Goal: Check status: Check status

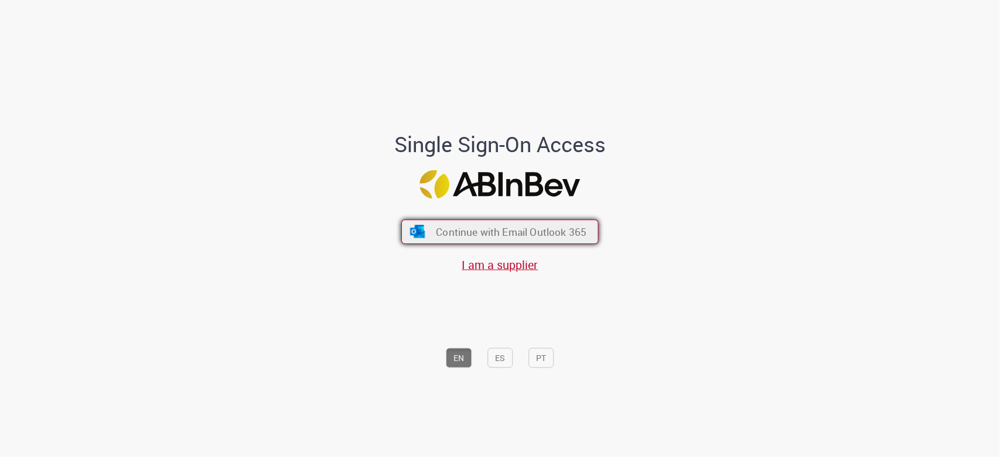
click at [537, 227] on span "Continue with Email Outlook 365" at bounding box center [511, 232] width 151 height 13
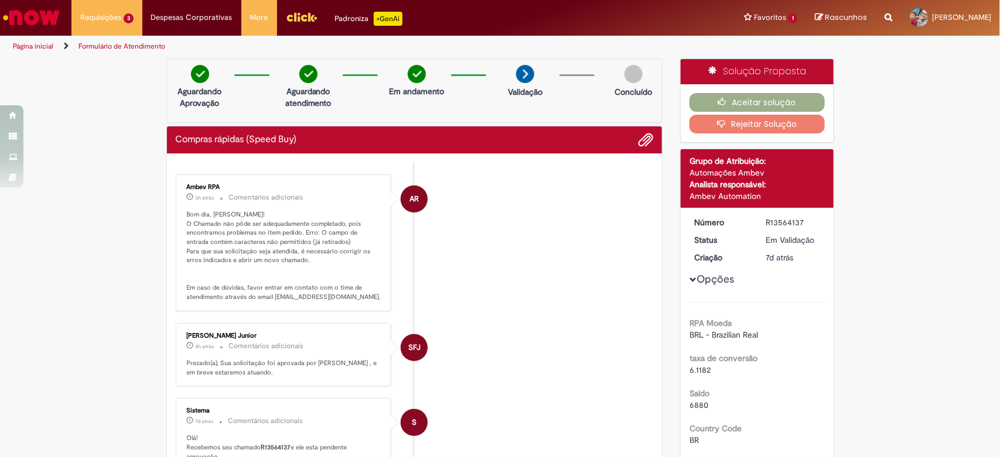
scroll to position [73, 0]
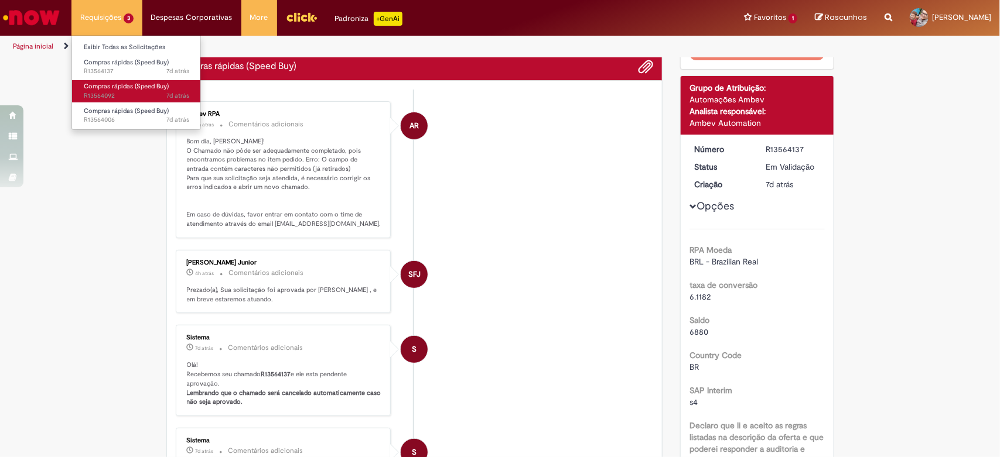
click at [135, 83] on span "Compras rápidas (Speed Buy)" at bounding box center [126, 86] width 85 height 9
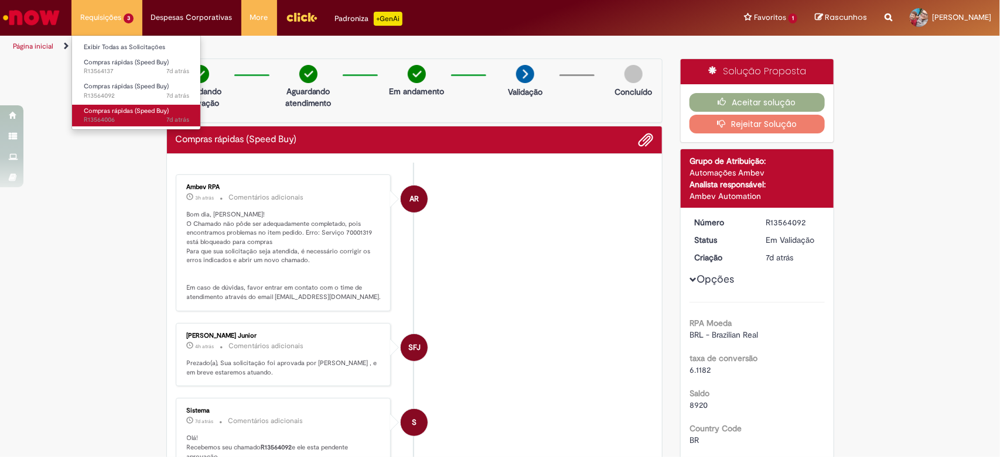
click at [128, 110] on span "Compras rápidas (Speed Buy)" at bounding box center [126, 111] width 85 height 9
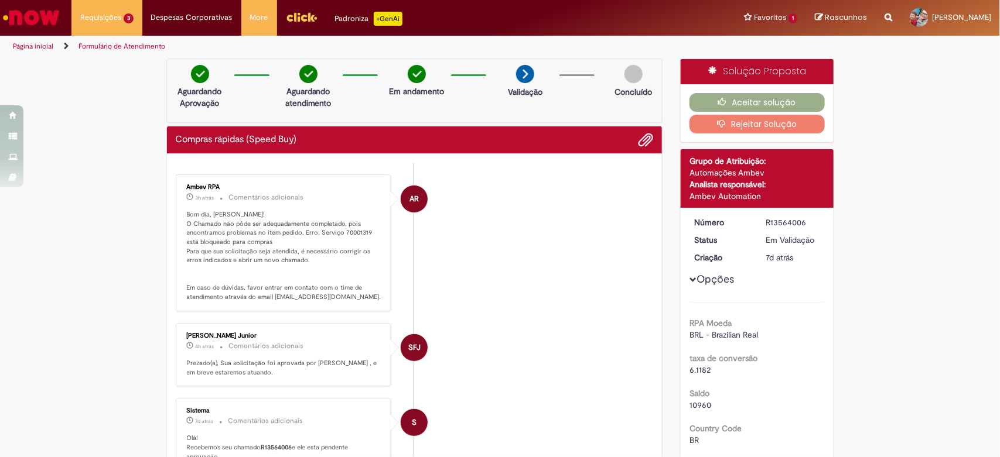
click at [728, 124] on button "Rejeitar Solução" at bounding box center [756, 124] width 135 height 19
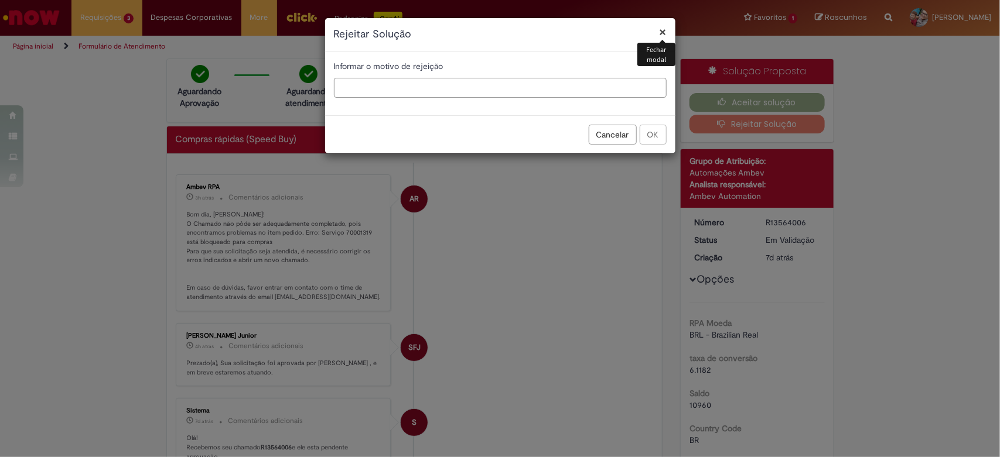
click at [496, 83] on input "text" at bounding box center [500, 88] width 333 height 20
click at [661, 33] on button "×" at bounding box center [663, 32] width 7 height 12
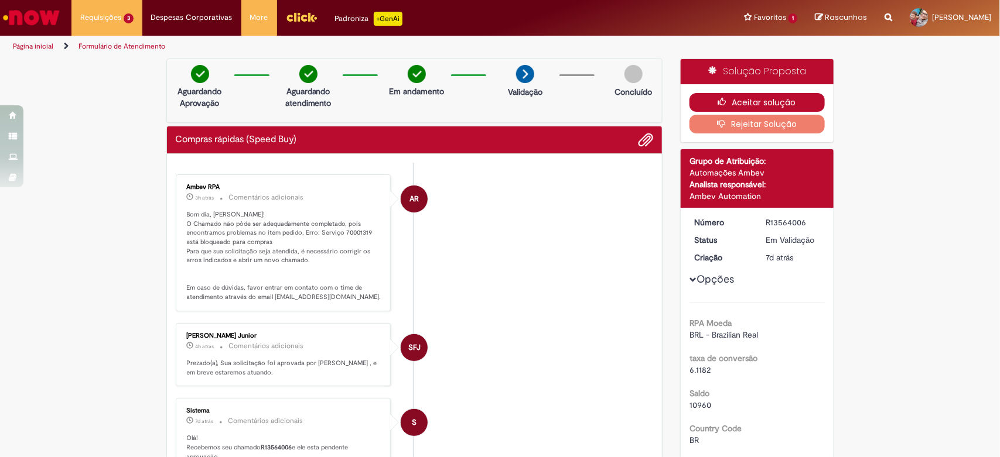
click at [741, 100] on button "Aceitar solução" at bounding box center [756, 102] width 135 height 19
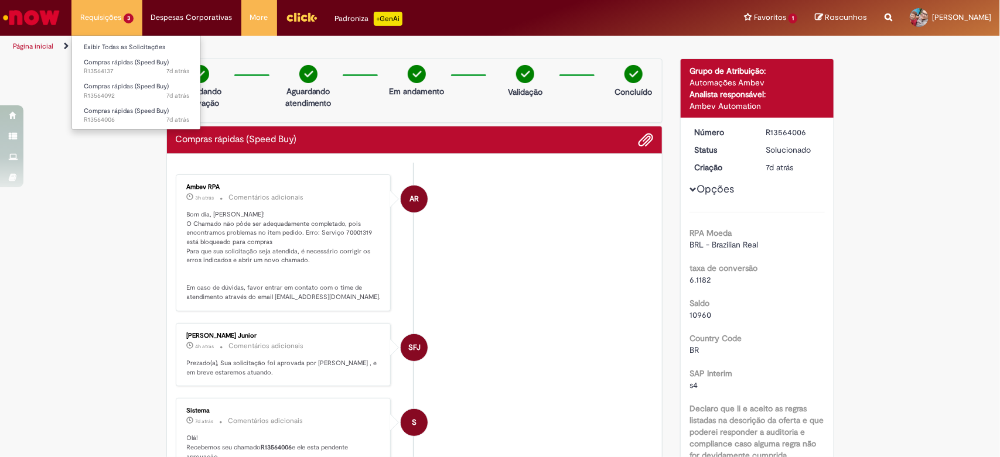
click at [108, 19] on li "Requisições 3 Exibir Todas as Solicitações Compras rápidas (Speed Buy) 7d atrás…" at bounding box center [106, 17] width 71 height 35
click at [118, 67] on span "7d atrás 7 dias atrás R13564137" at bounding box center [136, 71] width 105 height 9
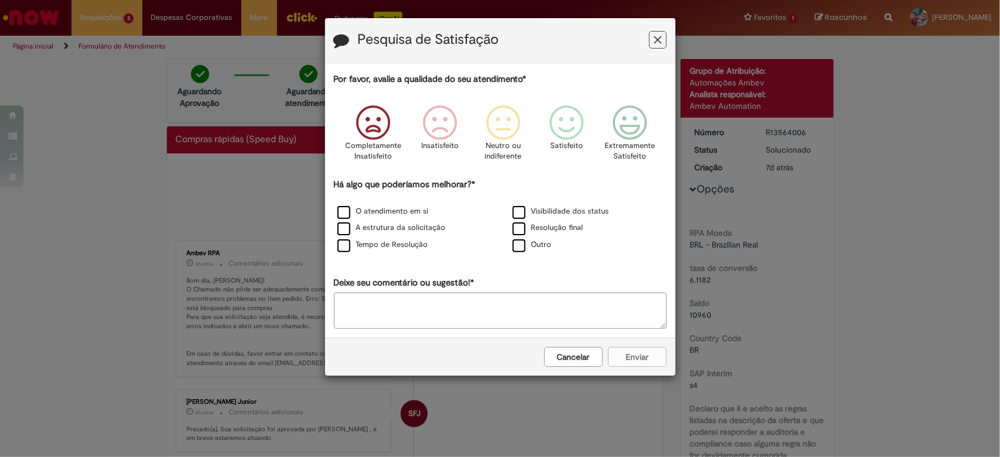
click at [368, 123] on icon "Feedback" at bounding box center [373, 122] width 44 height 35
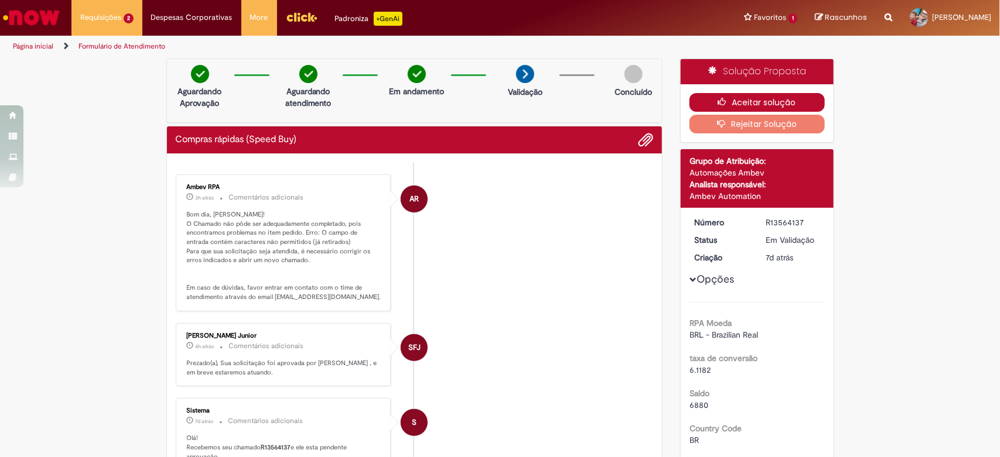
click at [760, 104] on button "Aceitar solução" at bounding box center [756, 102] width 135 height 19
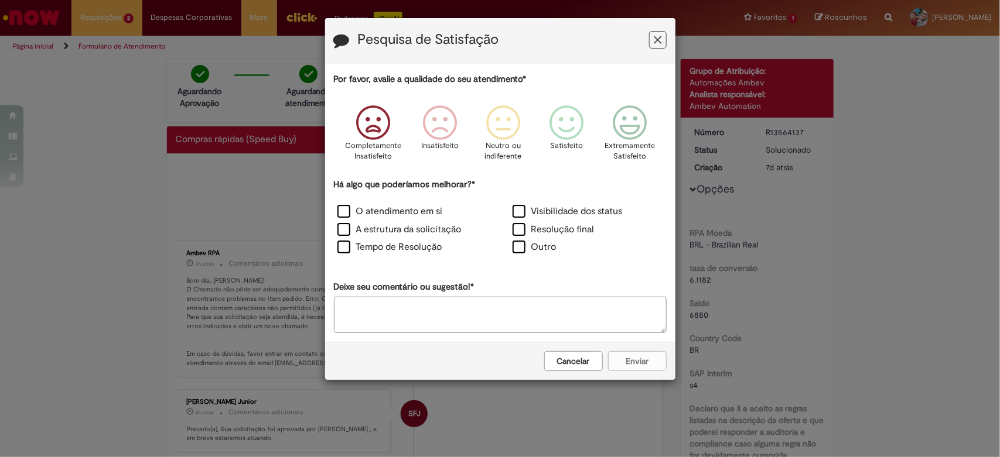
click at [379, 126] on icon "Feedback" at bounding box center [373, 122] width 44 height 35
click at [391, 244] on label "Tempo de Resolução" at bounding box center [389, 247] width 105 height 13
click at [618, 357] on div "Cancelar Enviar" at bounding box center [500, 361] width 350 height 38
click at [397, 208] on label "O atendimento em si" at bounding box center [389, 211] width 105 height 13
click at [442, 130] on icon "Feedback" at bounding box center [437, 122] width 44 height 35
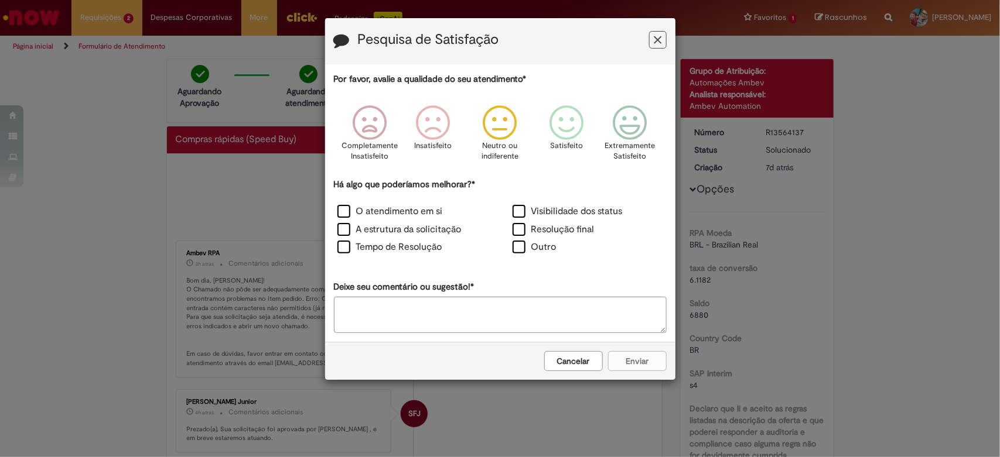
click at [501, 124] on icon "Feedback" at bounding box center [500, 122] width 44 height 35
click at [384, 243] on label "Tempo de Resolução" at bounding box center [389, 247] width 105 height 13
click at [428, 213] on label "O atendimento em si" at bounding box center [389, 211] width 105 height 13
click at [421, 246] on label "Tempo de Resolução" at bounding box center [389, 247] width 105 height 13
click at [636, 361] on button "Enviar" at bounding box center [637, 361] width 59 height 20
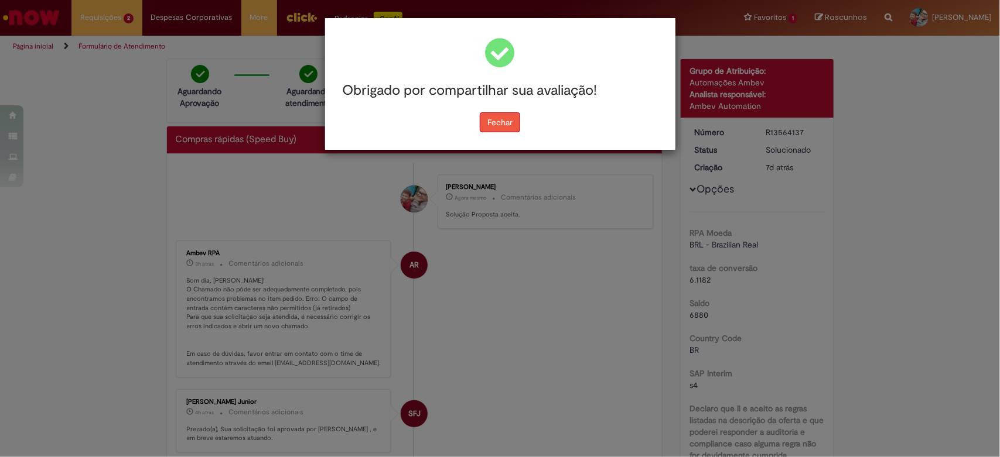
click at [516, 118] on button "Fechar" at bounding box center [500, 122] width 40 height 20
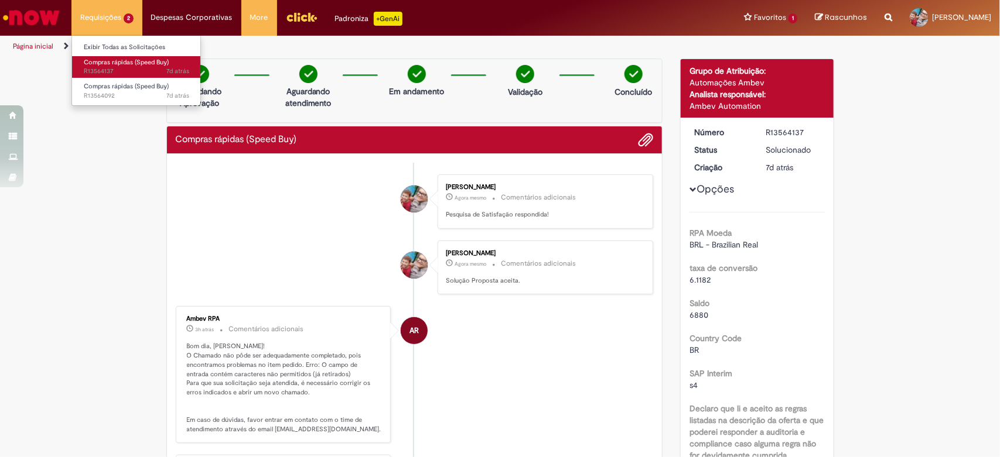
click at [133, 70] on span "7d atrás 7 dias atrás R13564137" at bounding box center [136, 71] width 105 height 9
click at [109, 22] on li "Requisições 2 Exibir Todas as Solicitações Compras rápidas (Speed Buy) 7d atrás…" at bounding box center [106, 17] width 71 height 35
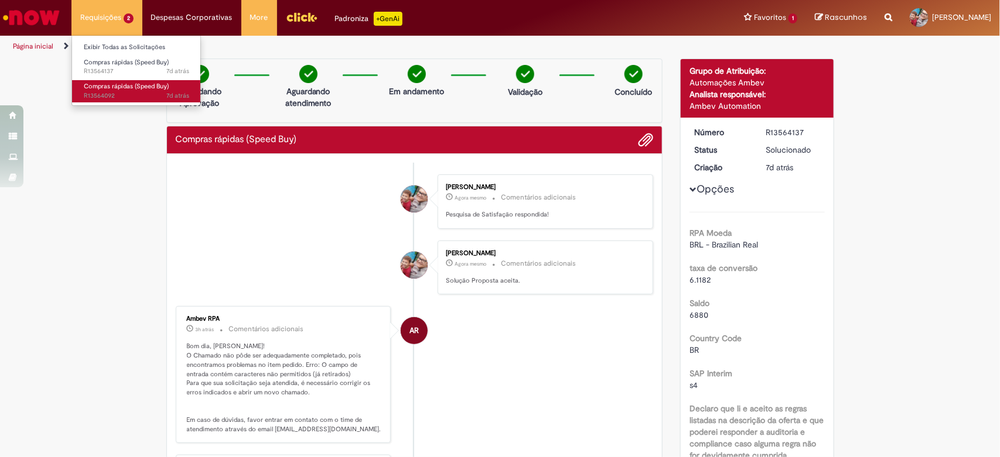
click at [110, 93] on span "7d atrás 7 dias atrás R13564092" at bounding box center [136, 95] width 105 height 9
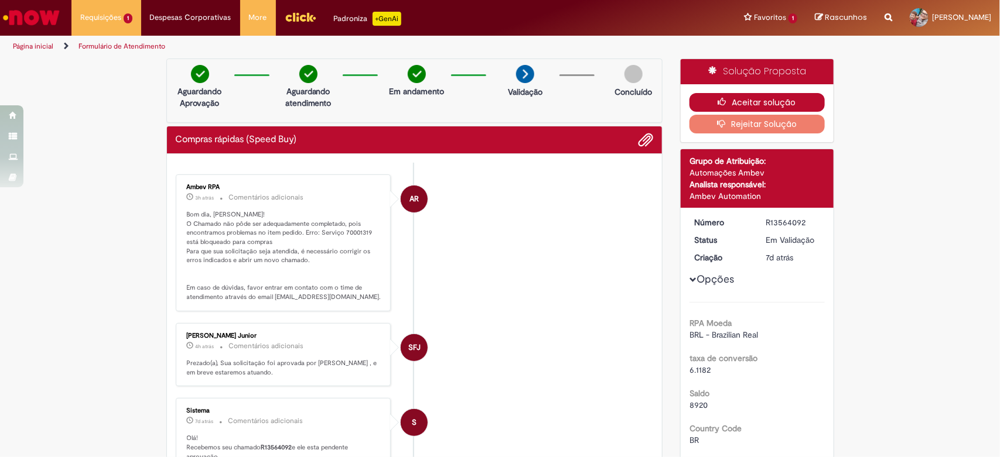
click at [754, 98] on button "Aceitar solução" at bounding box center [756, 102] width 135 height 19
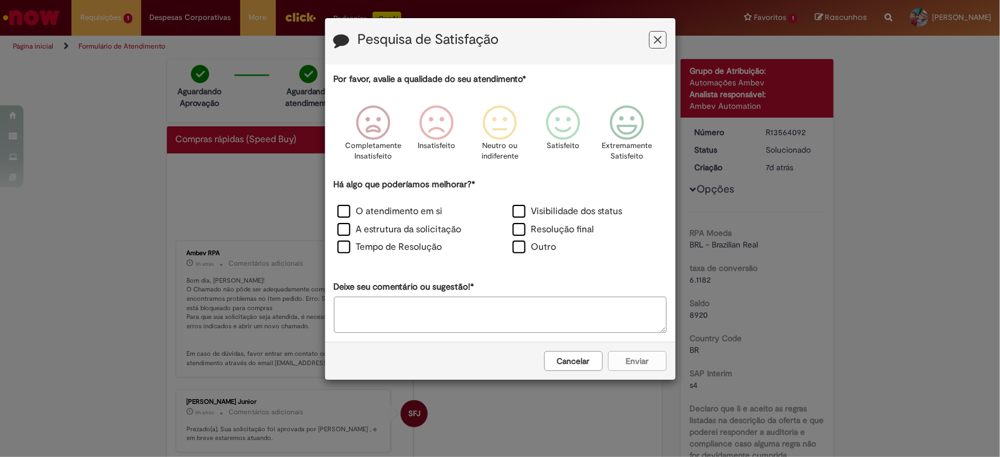
click at [656, 34] on icon "Feedback" at bounding box center [658, 40] width 8 height 12
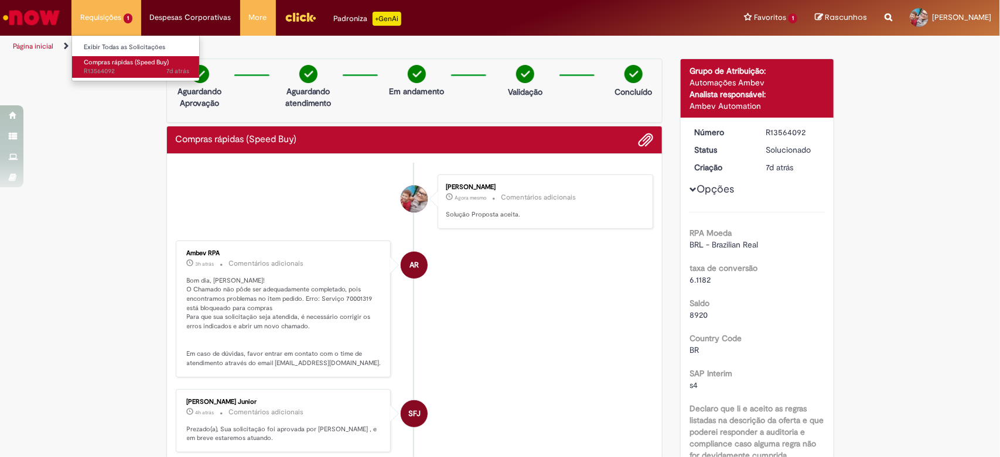
click at [115, 67] on span "7d atrás 7 dias atrás R13564092" at bounding box center [136, 71] width 105 height 9
